Goal: Information Seeking & Learning: Learn about a topic

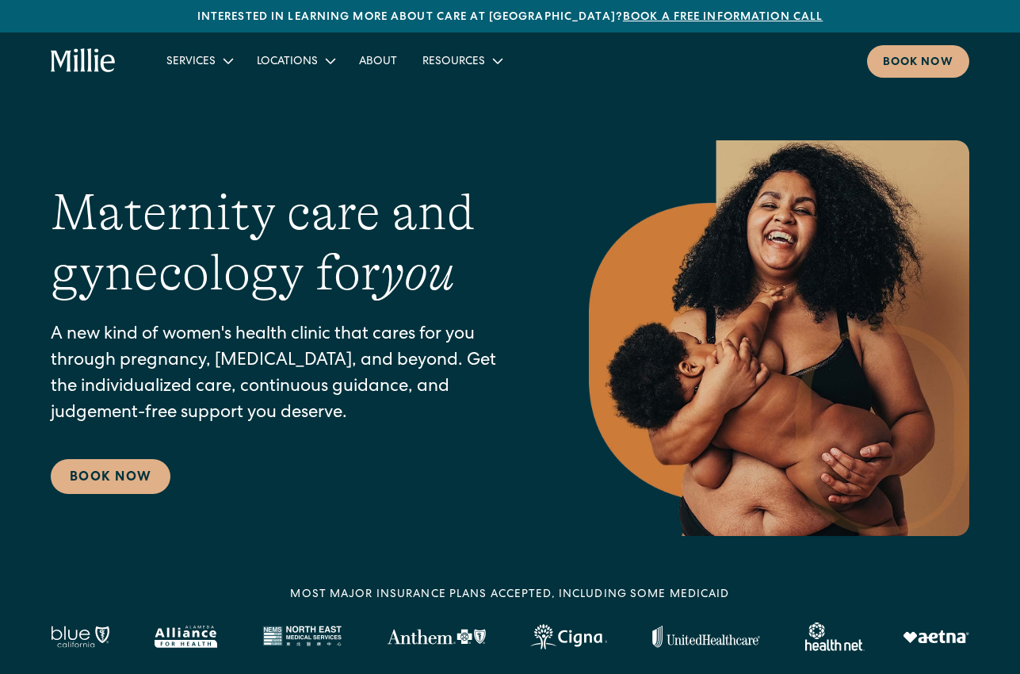
scroll to position [198, 0]
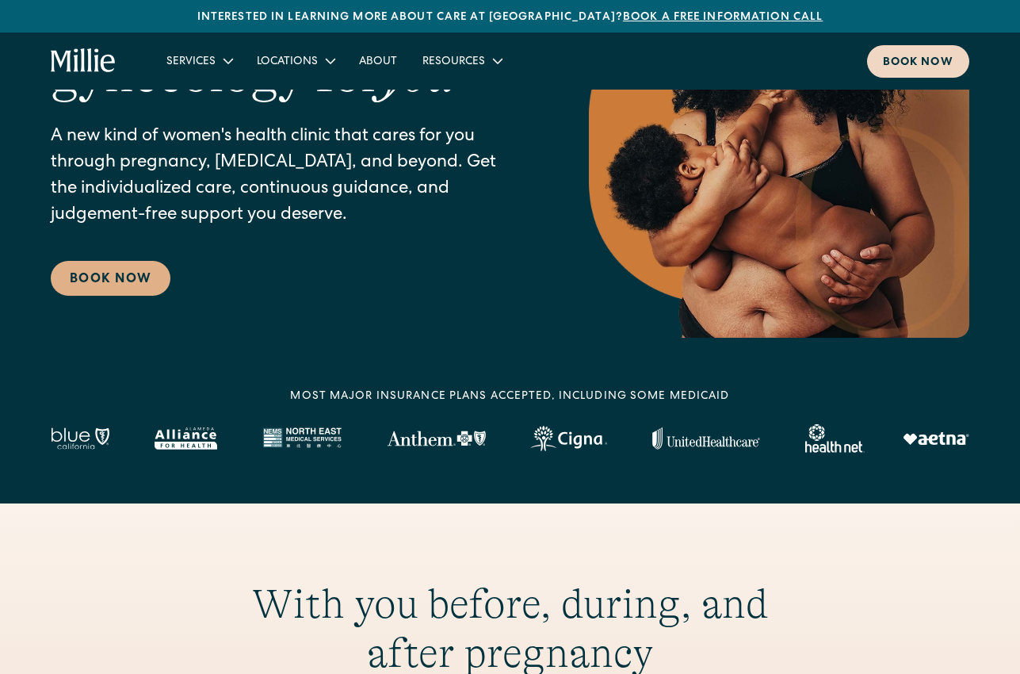
click at [943, 56] on div "Book now" at bounding box center [918, 63] width 71 height 17
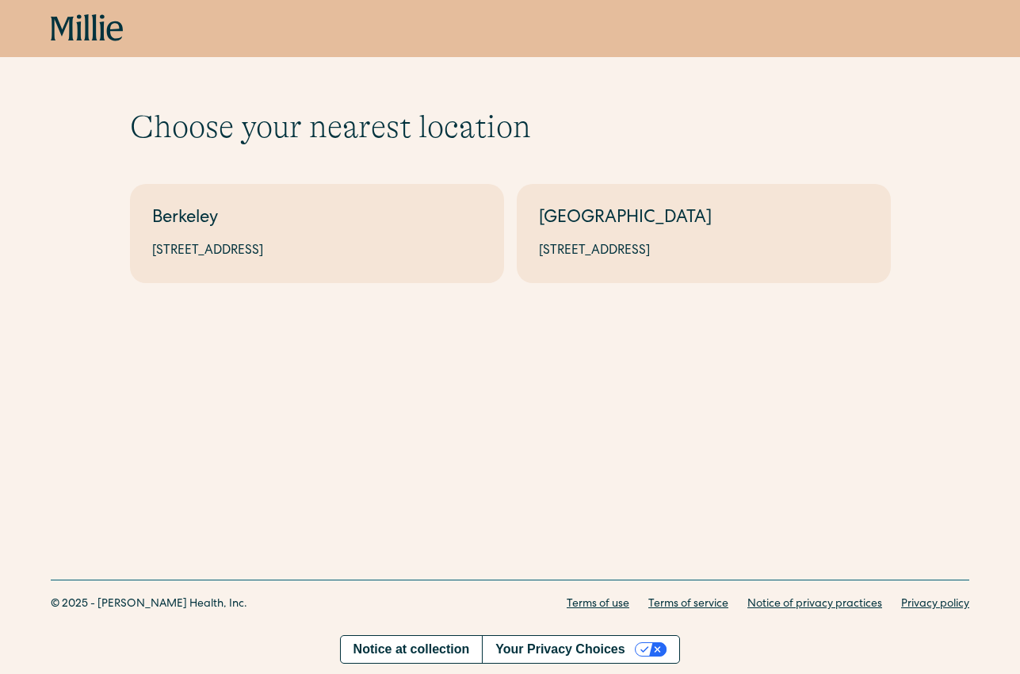
click at [101, 36] on icon "home" at bounding box center [103, 27] width 6 height 26
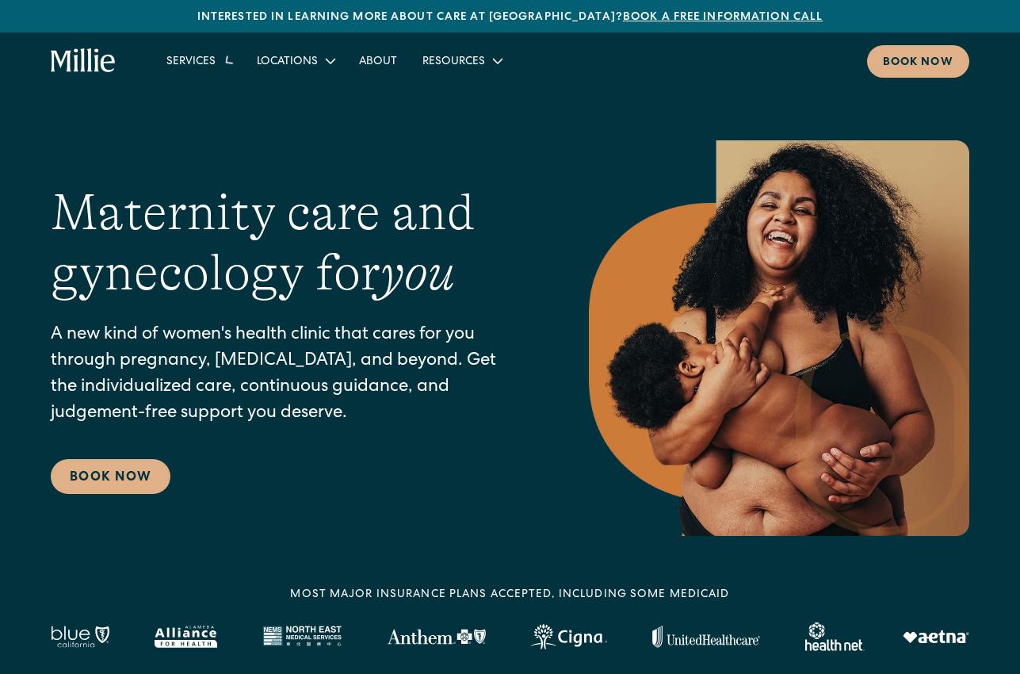
click at [88, 62] on icon "home" at bounding box center [83, 60] width 65 height 25
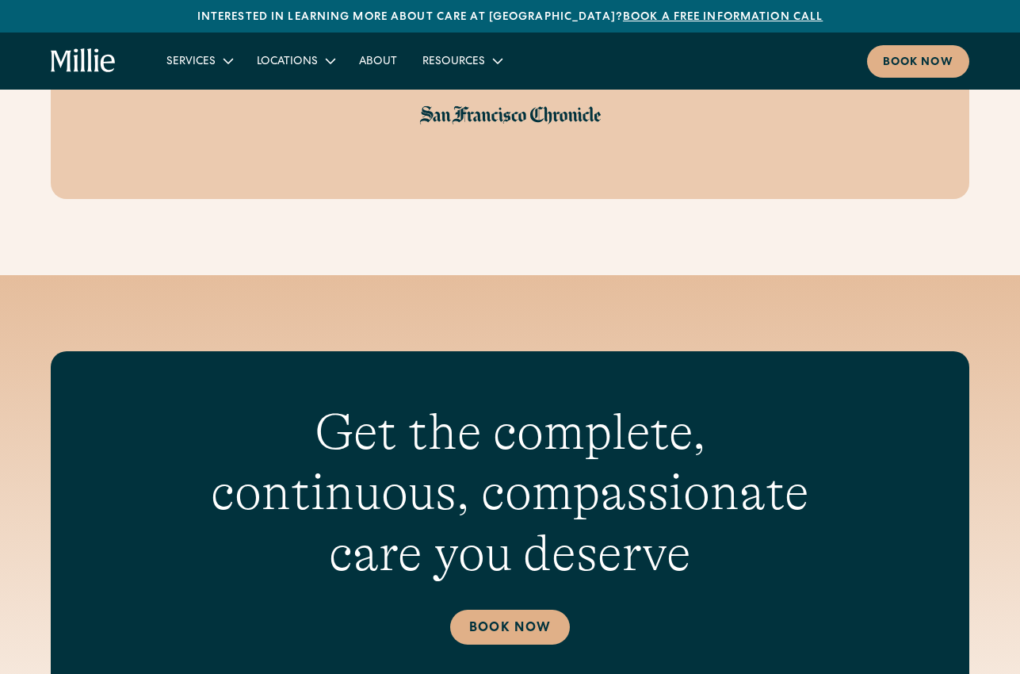
scroll to position [5736, 0]
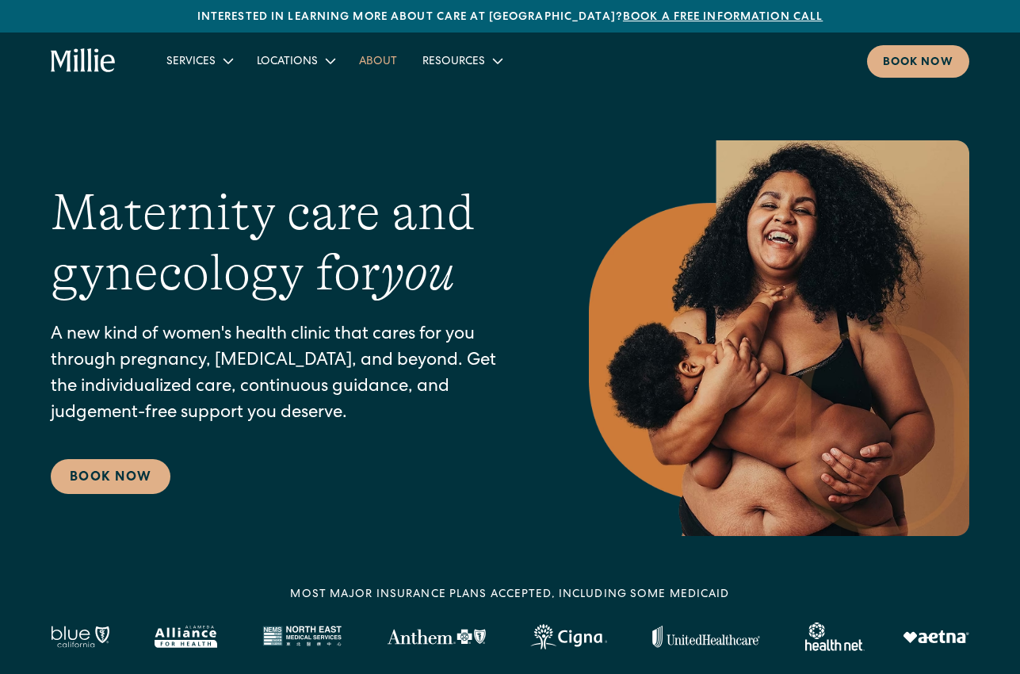
click at [374, 58] on link "About" at bounding box center [377, 61] width 63 height 26
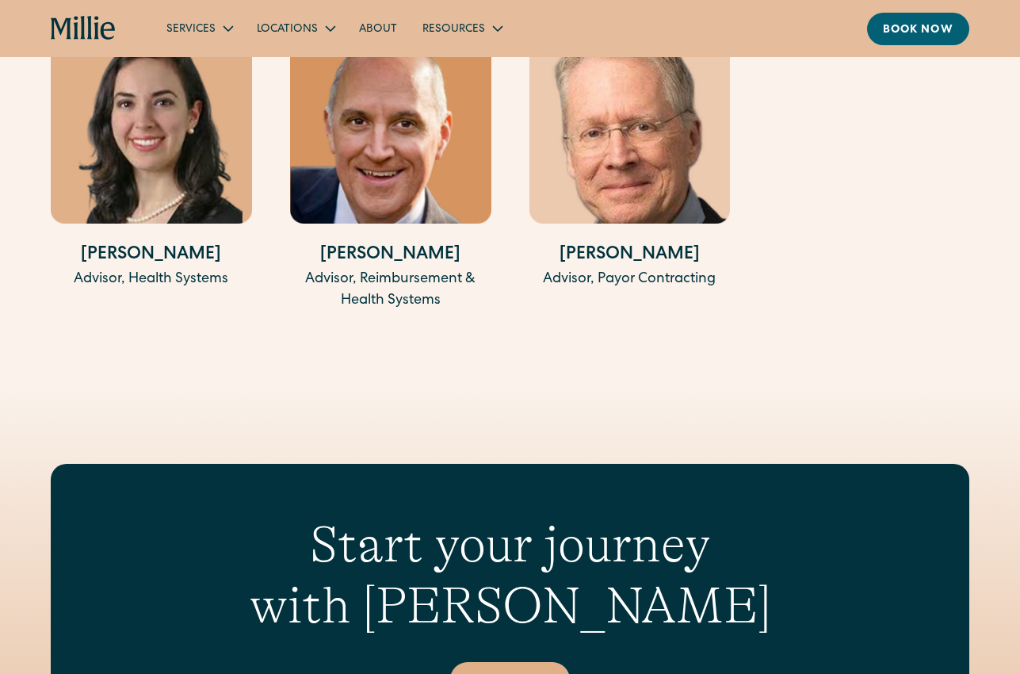
scroll to position [3725, 0]
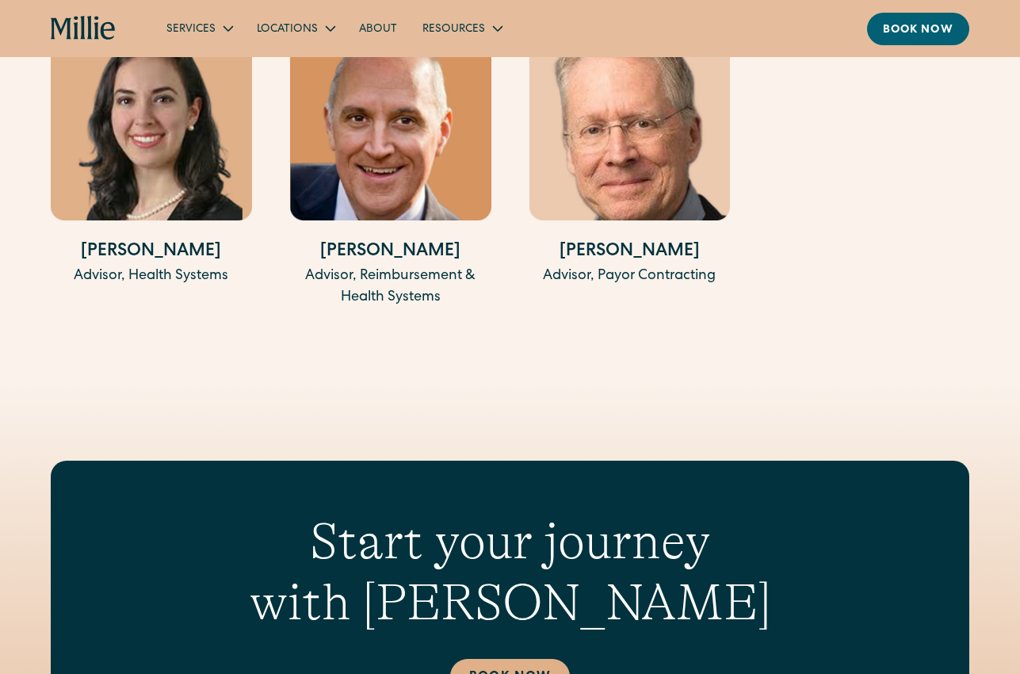
click at [417, 258] on h4 "[PERSON_NAME]" at bounding box center [390, 252] width 201 height 26
click at [388, 301] on div "Advisor, Reimbursement & Health Systems" at bounding box center [390, 286] width 201 height 43
drag, startPoint x: 388, startPoint y: 301, endPoint x: 388, endPoint y: 272, distance: 29.3
click at [388, 300] on div "Advisor, Reimbursement & Health Systems" at bounding box center [390, 286] width 201 height 43
click at [391, 261] on h4 "[PERSON_NAME]" at bounding box center [390, 252] width 201 height 26
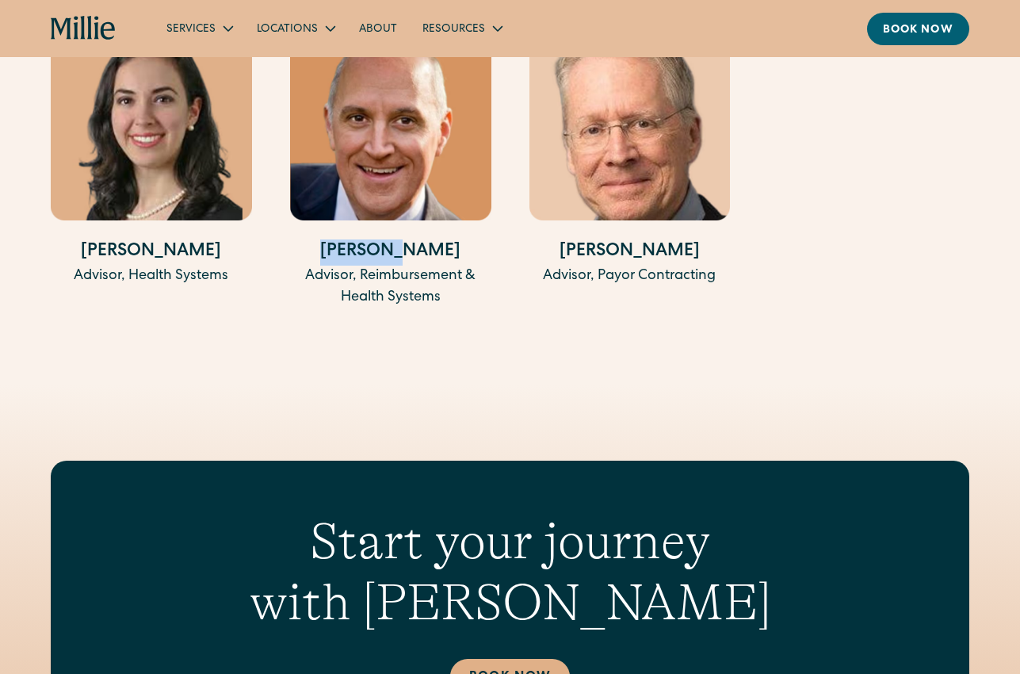
click at [391, 261] on h4 "[PERSON_NAME]" at bounding box center [390, 252] width 201 height 26
click at [631, 258] on h4 "[PERSON_NAME]" at bounding box center [629, 252] width 201 height 26
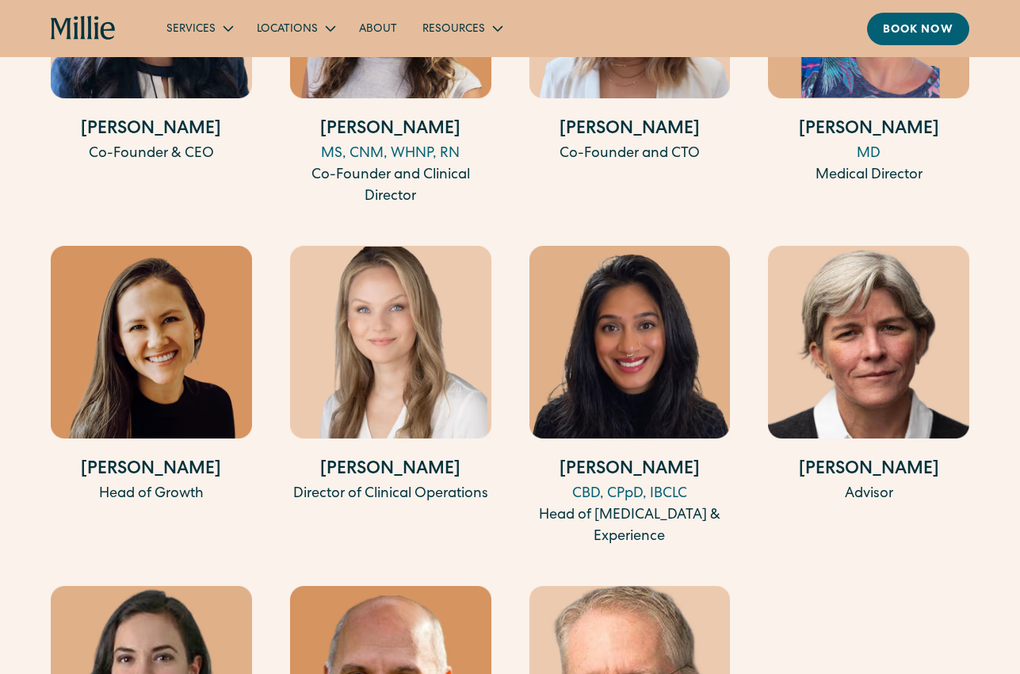
scroll to position [3143, 0]
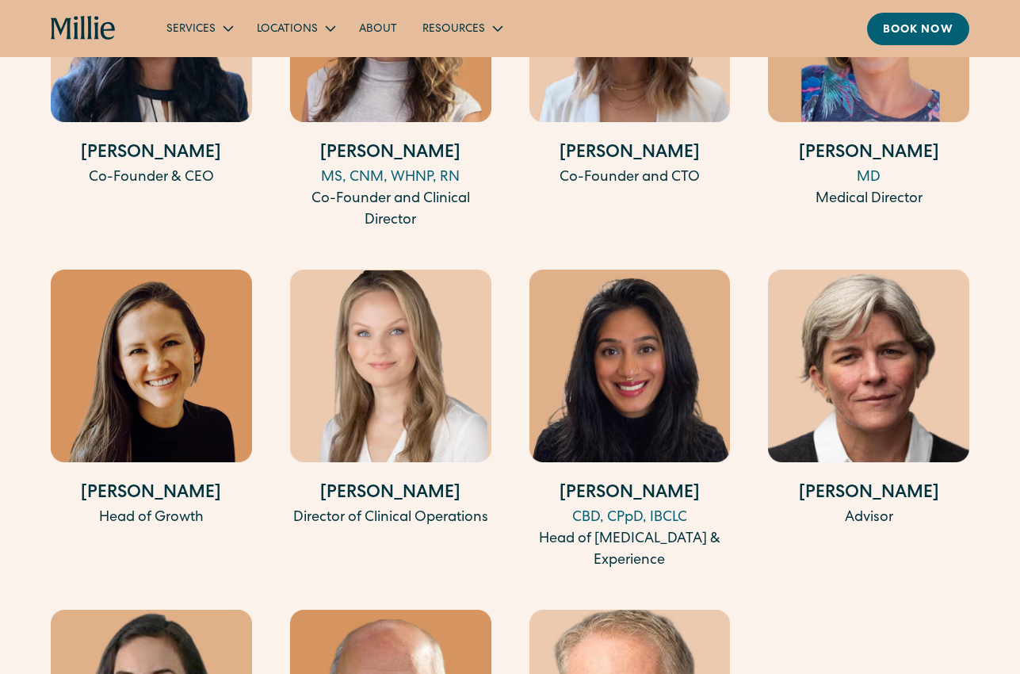
click at [171, 433] on img at bounding box center [151, 365] width 201 height 193
